Goal: Find specific page/section: Find specific page/section

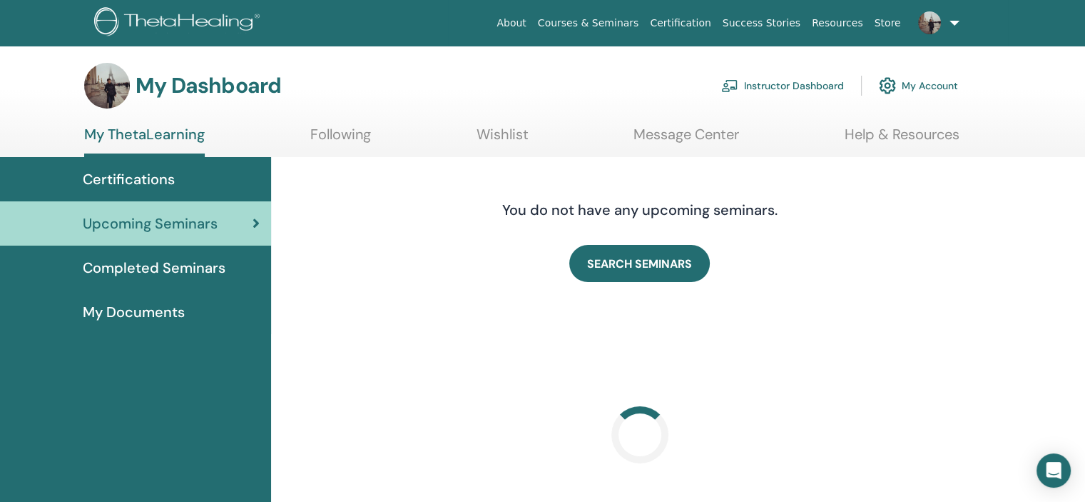
click at [798, 91] on link "Instructor Dashboard" at bounding box center [782, 85] width 123 height 31
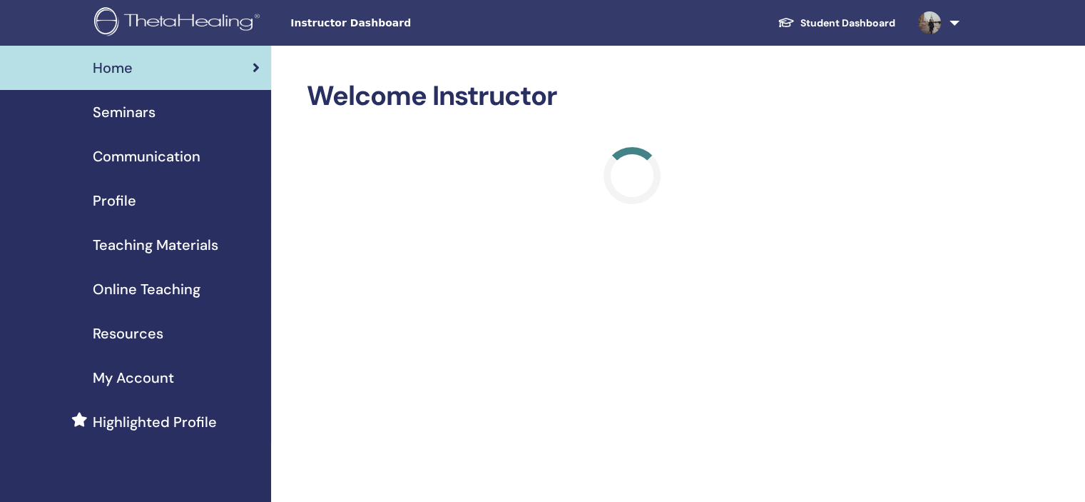
click at [141, 245] on span "Teaching Materials" at bounding box center [156, 244] width 126 height 21
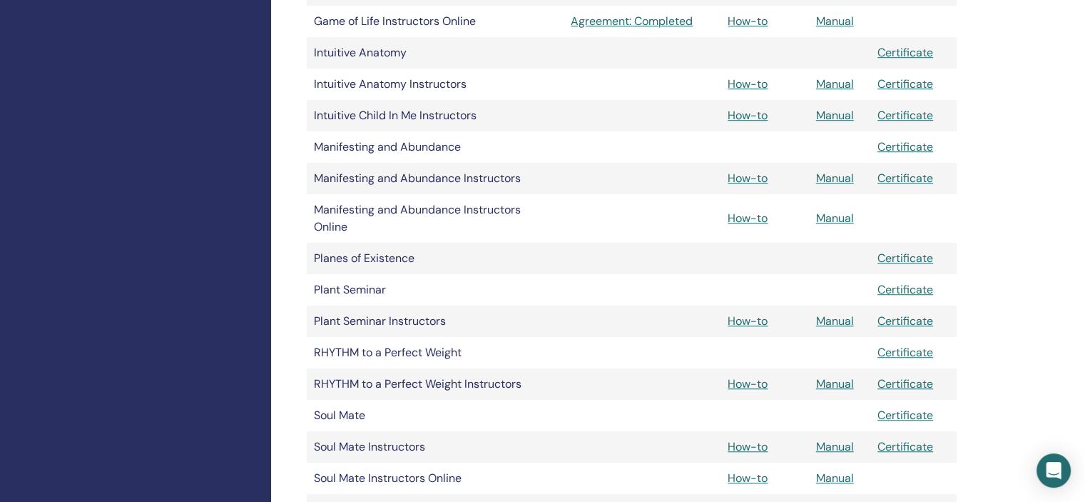
scroll to position [928, 0]
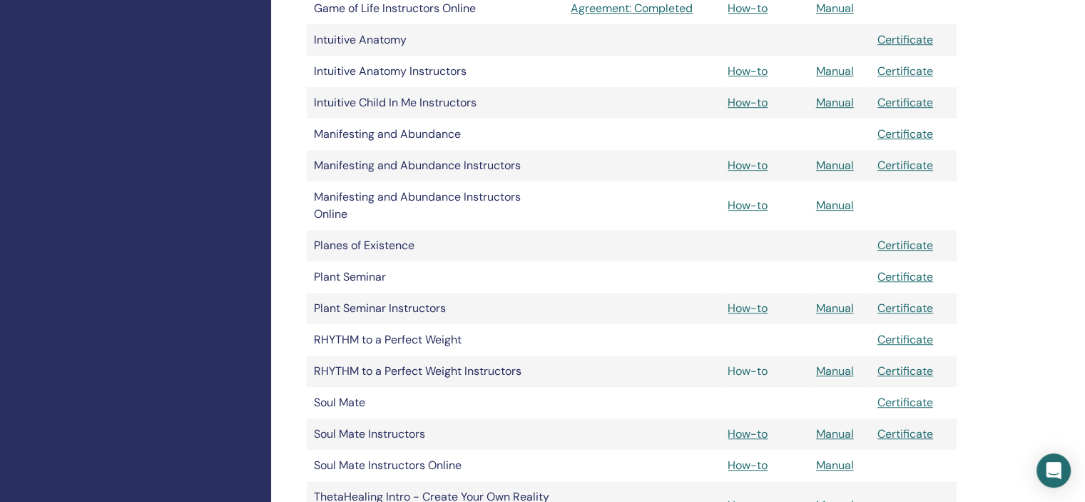
click at [739, 371] on link "How-to" at bounding box center [748, 370] width 40 height 15
